Goal: Task Accomplishment & Management: Manage account settings

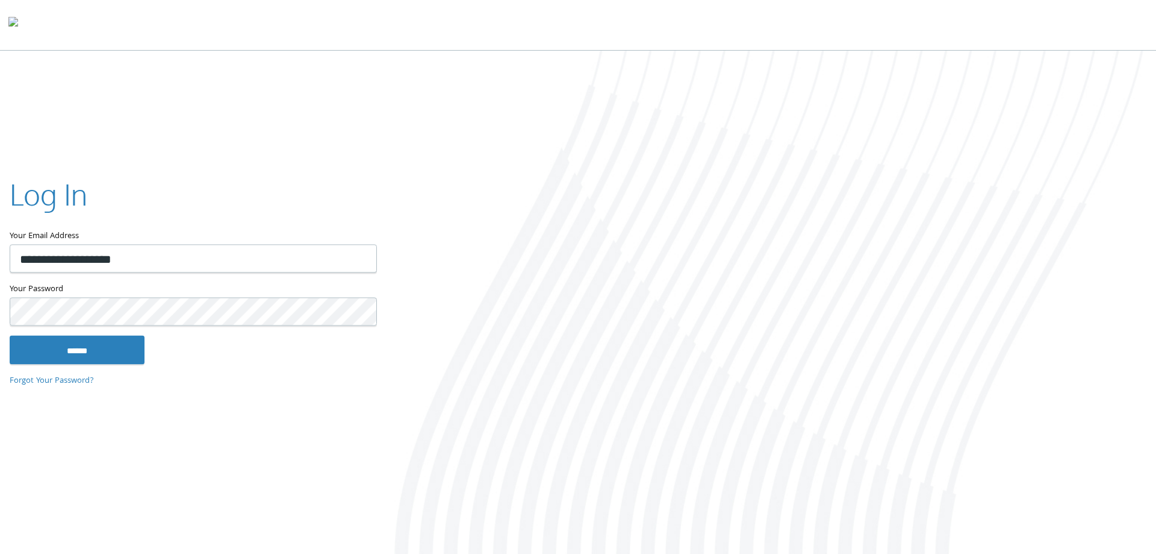
type input "**********"
click at [64, 354] on input "******" at bounding box center [77, 349] width 135 height 29
type input "**********"
click at [113, 358] on input "******" at bounding box center [77, 349] width 135 height 29
